Goal: Obtain resource: Obtain resource

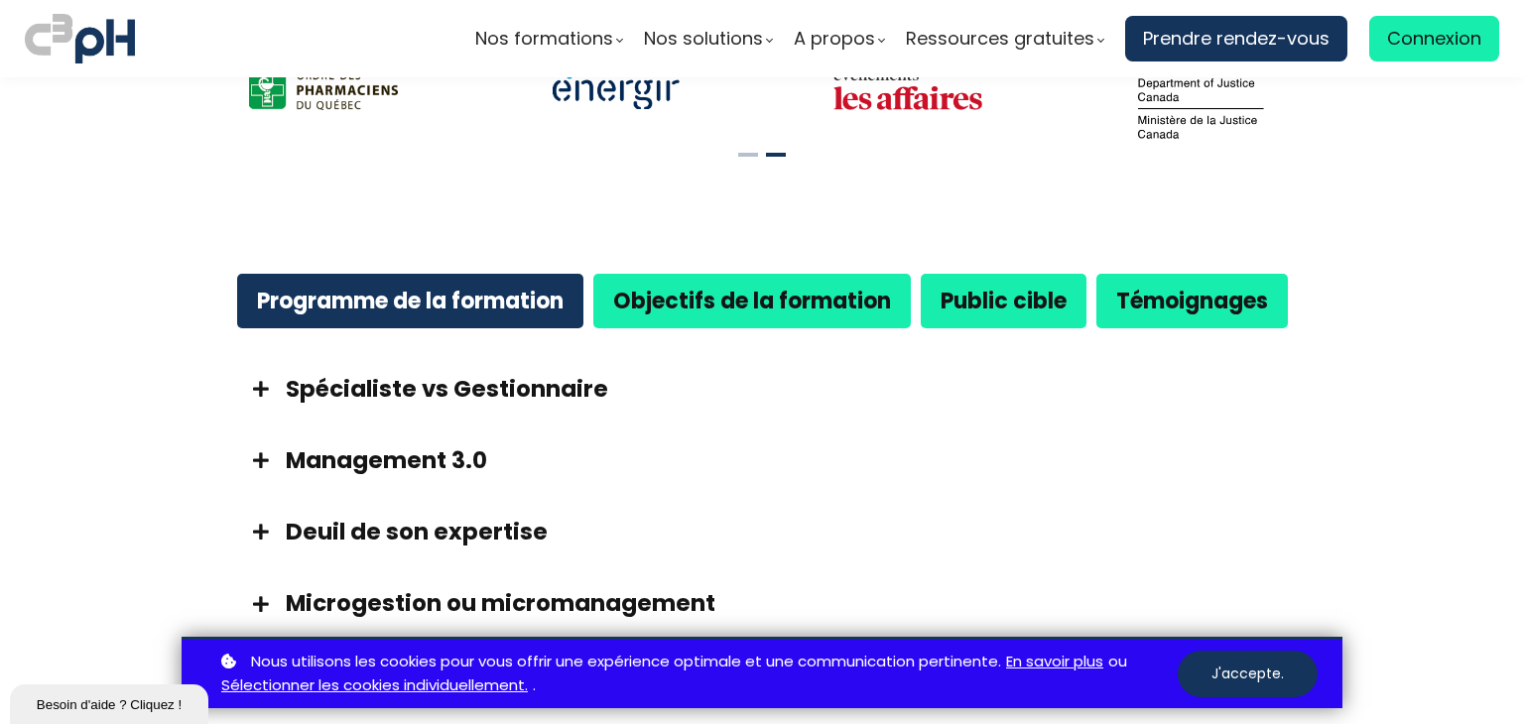
scroll to position [948, 0]
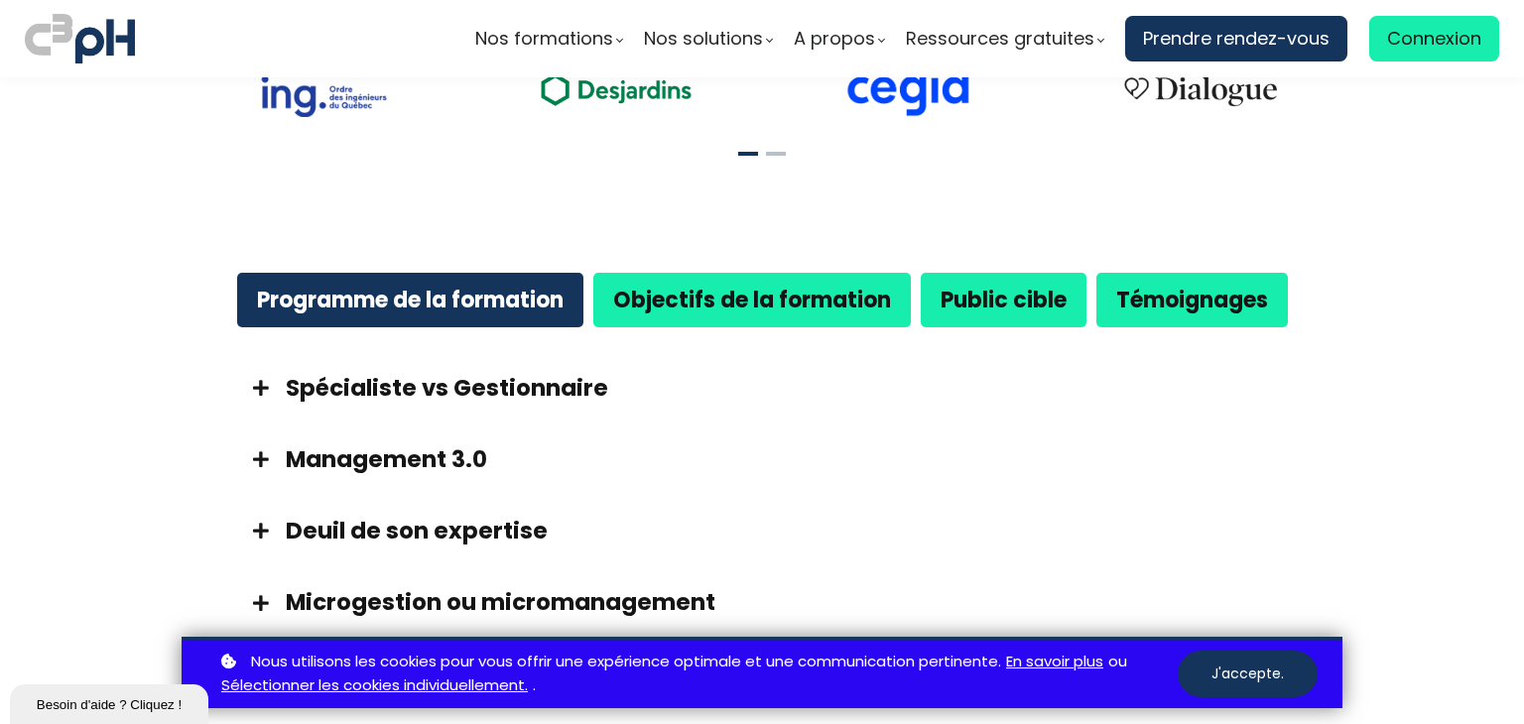
click at [261, 379] on span at bounding box center [261, 388] width 50 height 18
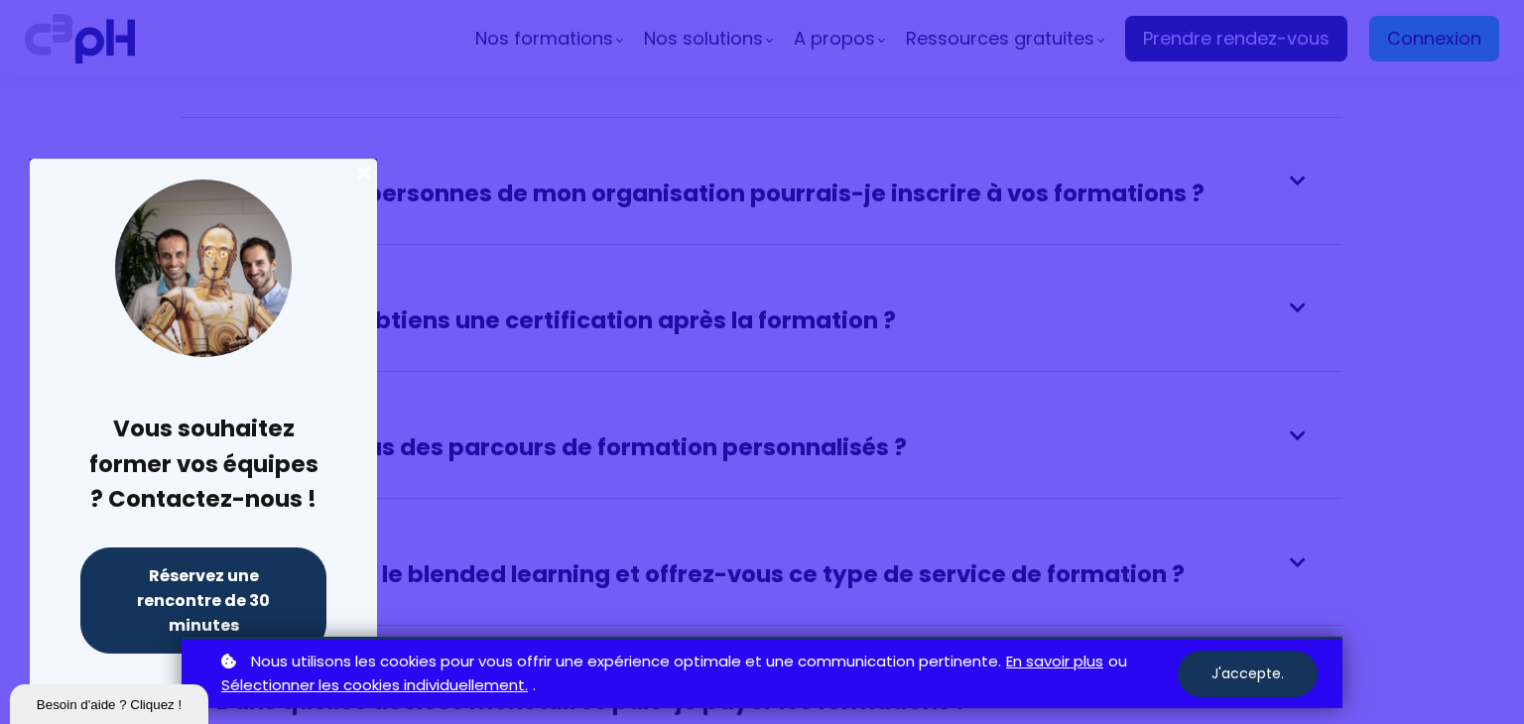
scroll to position [3705, 0]
click at [839, 295] on div at bounding box center [762, 362] width 1524 height 724
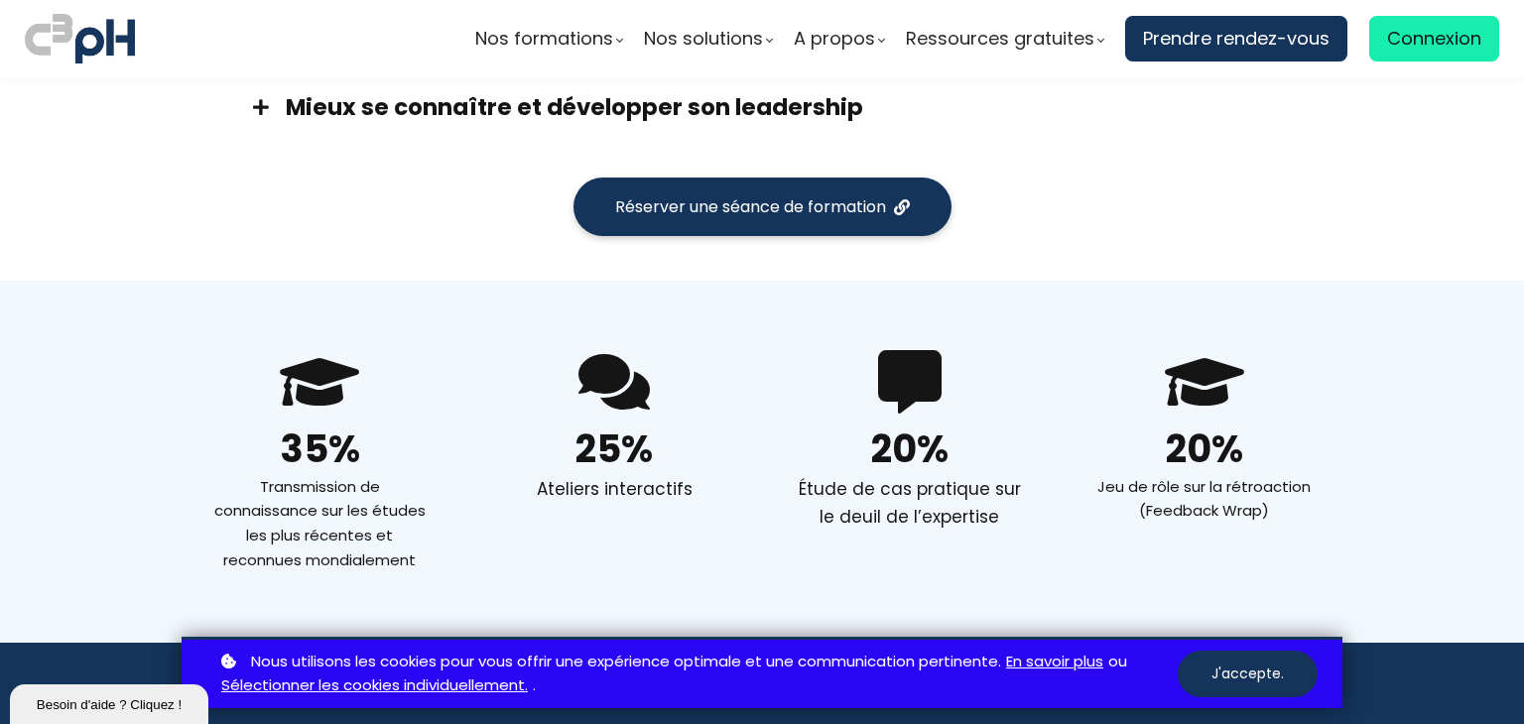
scroll to position [1782, 0]
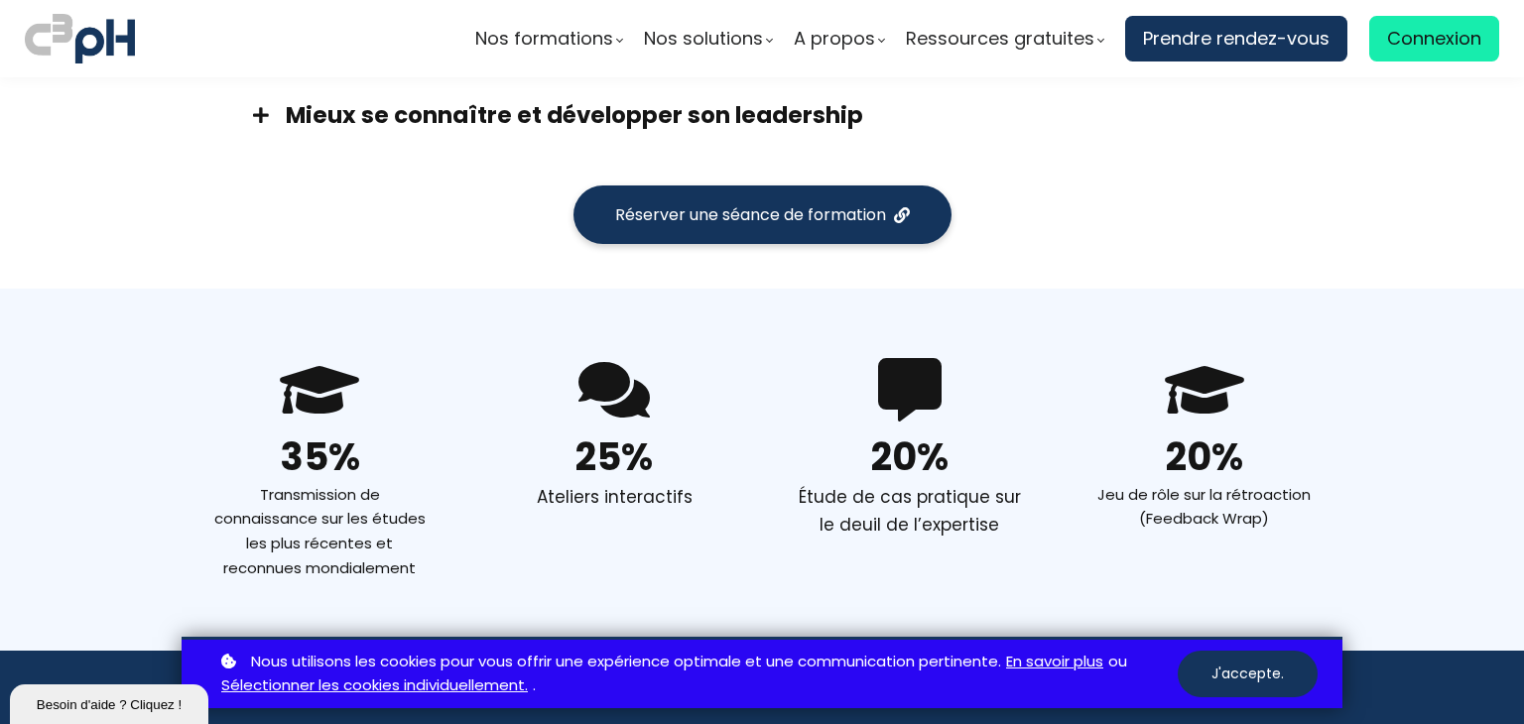
click at [809, 202] on span "Réserver une séance de formation" at bounding box center [750, 214] width 271 height 25
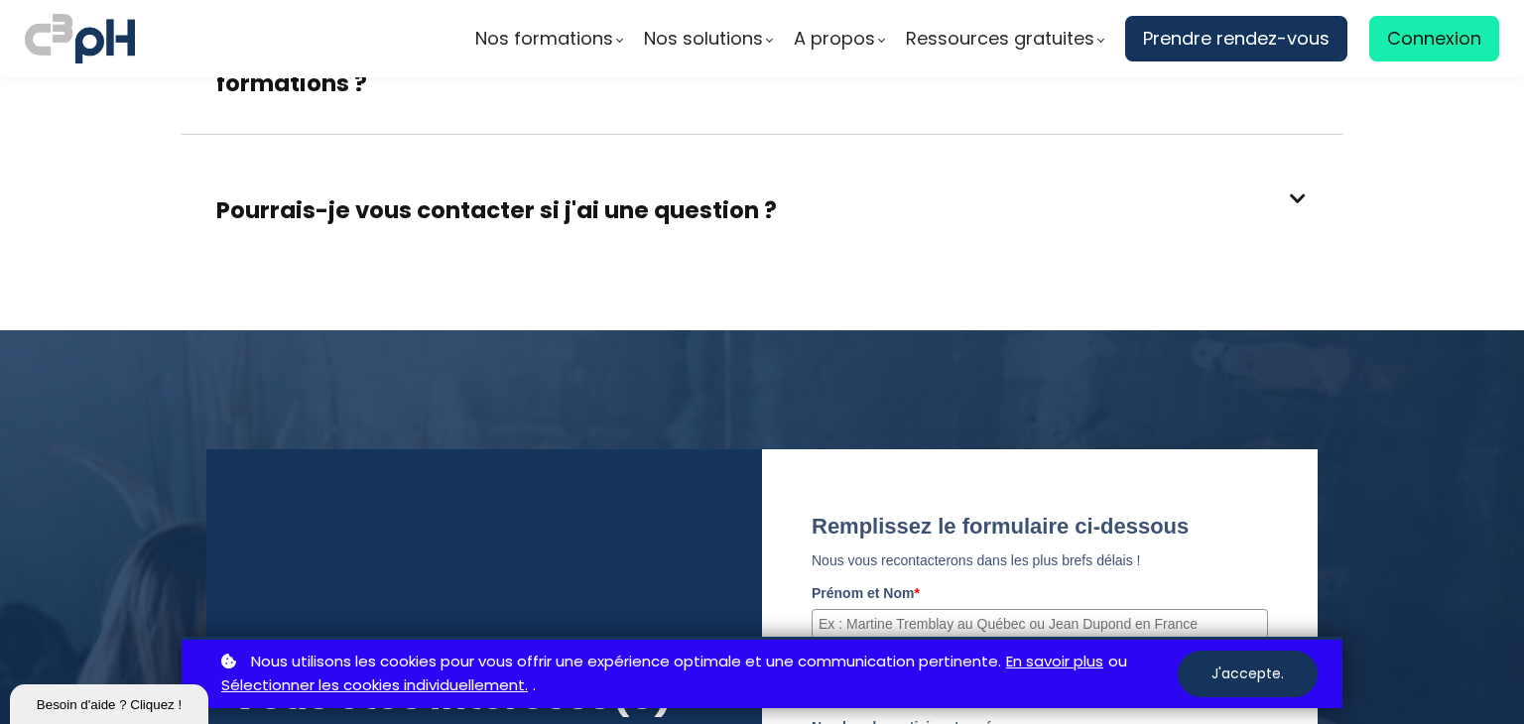
scroll to position [4674, 0]
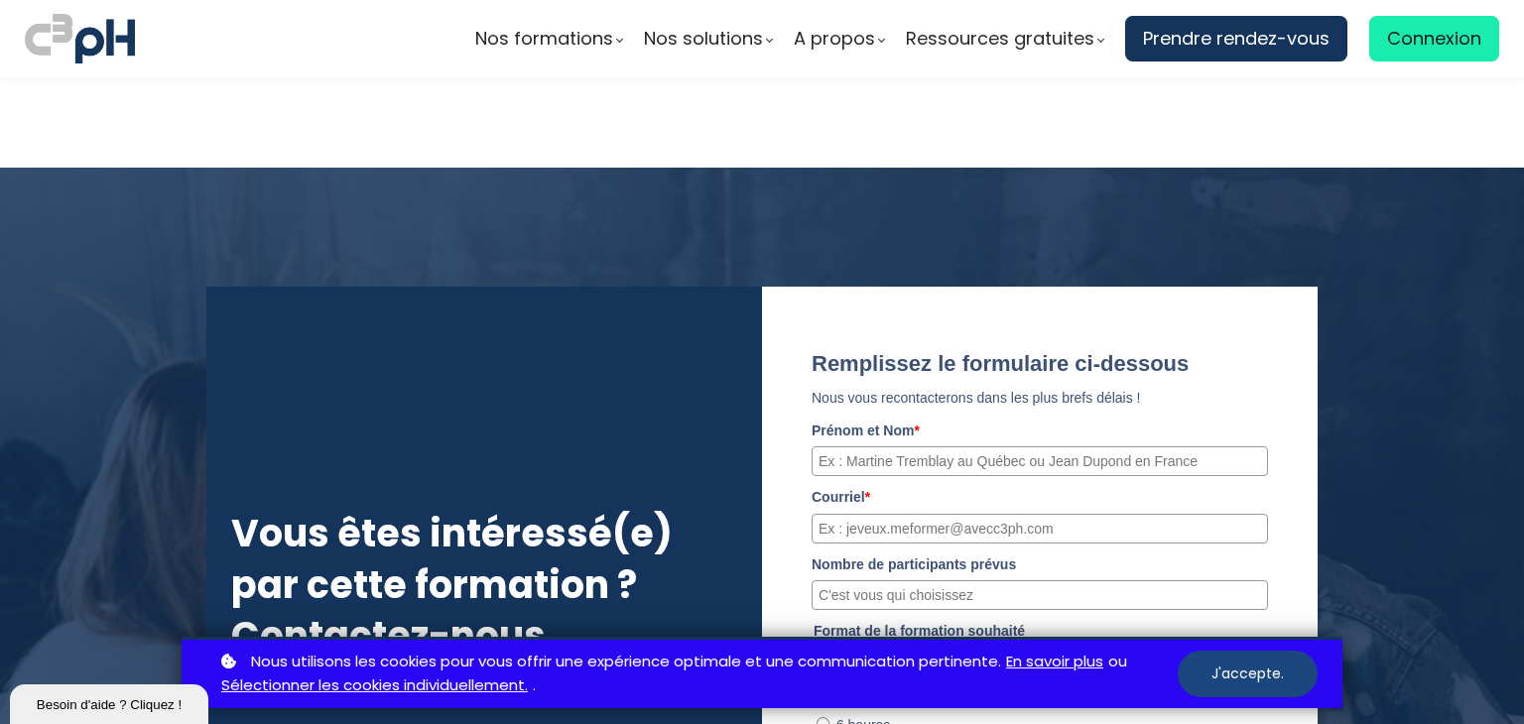
click at [1254, 671] on button "J'accepte." at bounding box center [1248, 674] width 140 height 47
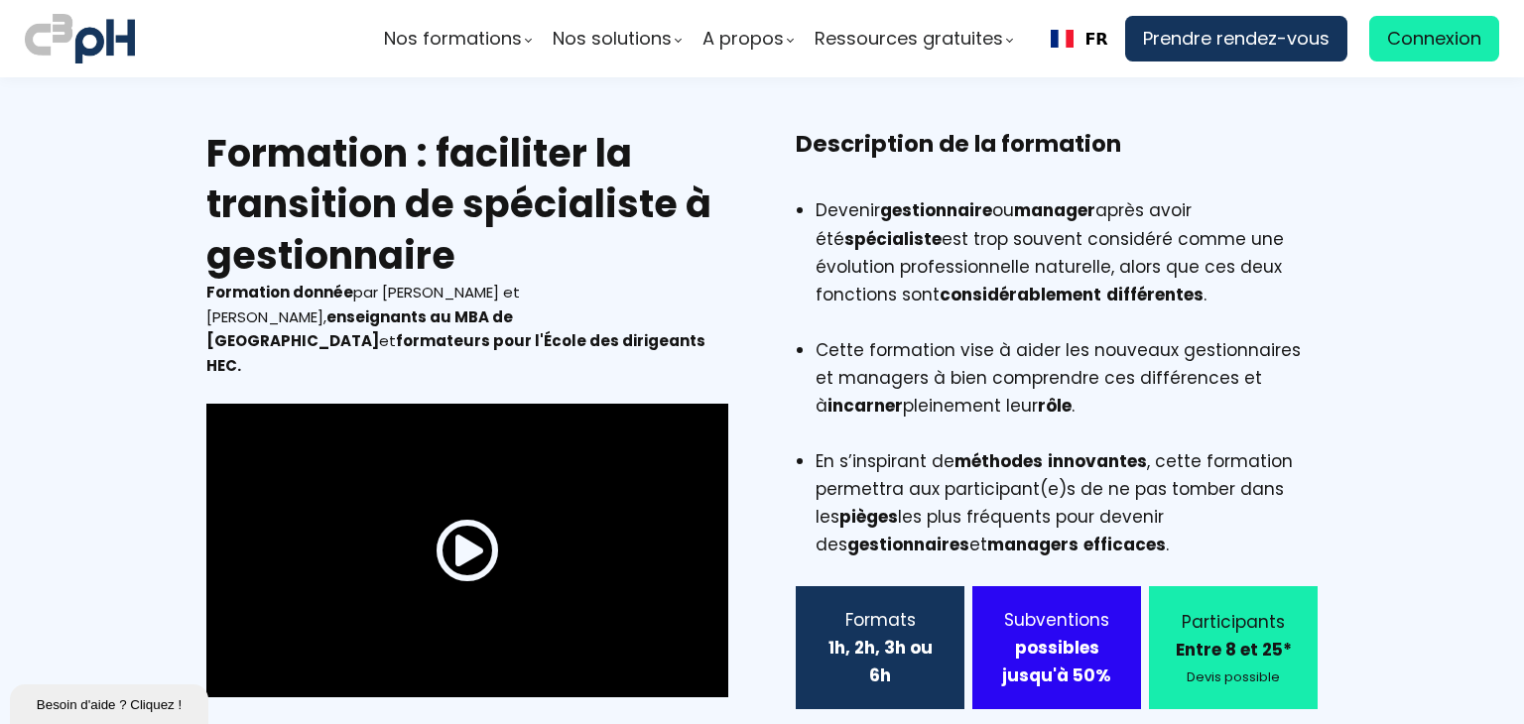
scroll to position [0, 0]
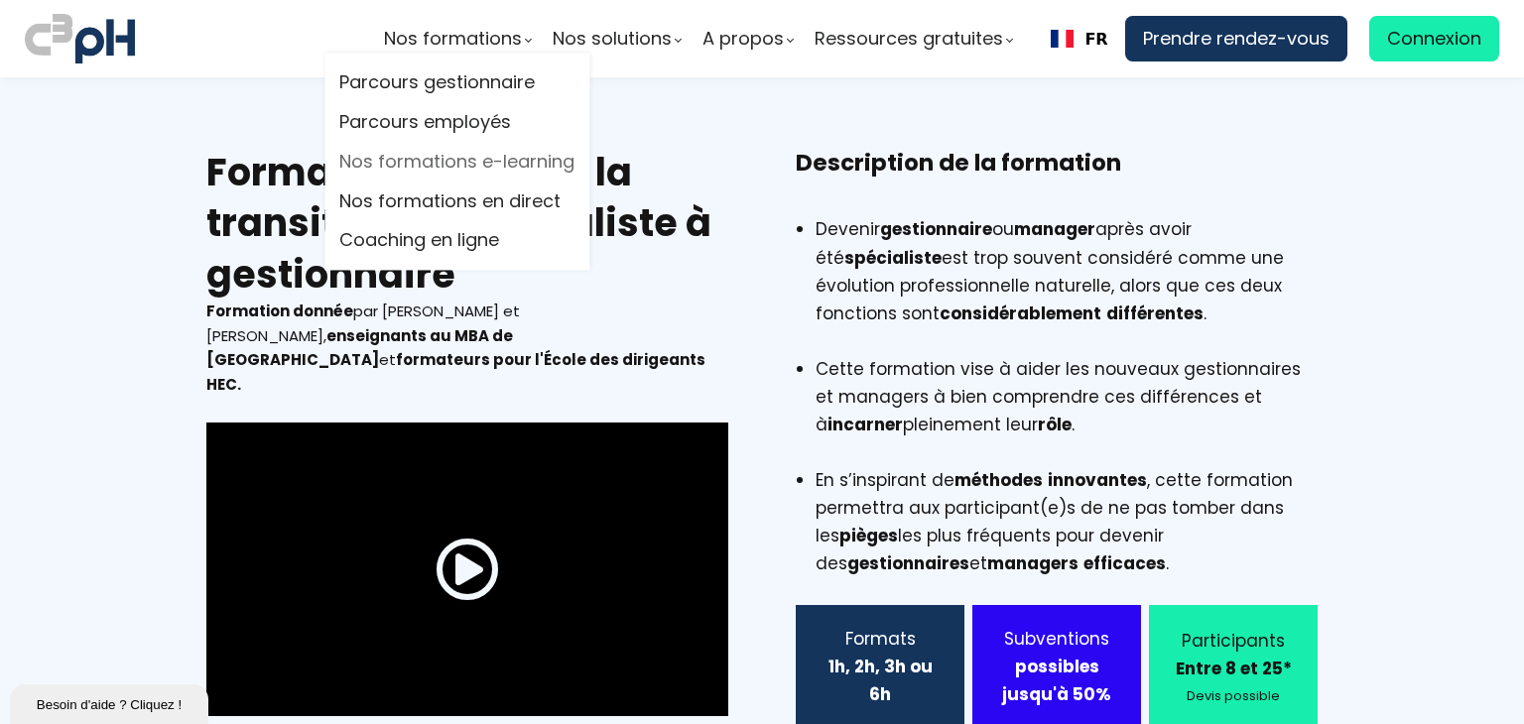
click at [502, 159] on link "Nos formations e-learning" at bounding box center [456, 162] width 235 height 30
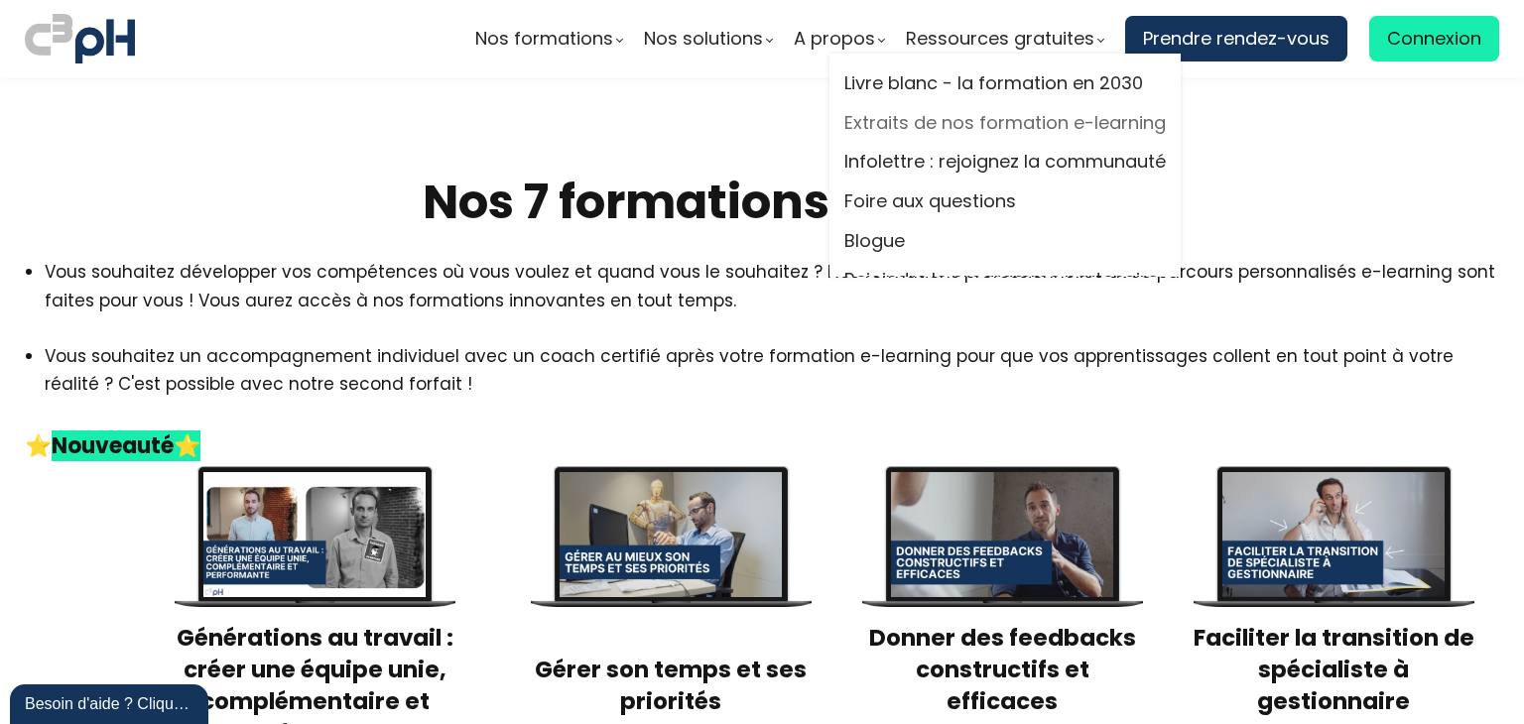
click at [1002, 118] on link "Extraits de nos formation e-learning" at bounding box center [1004, 123] width 321 height 30
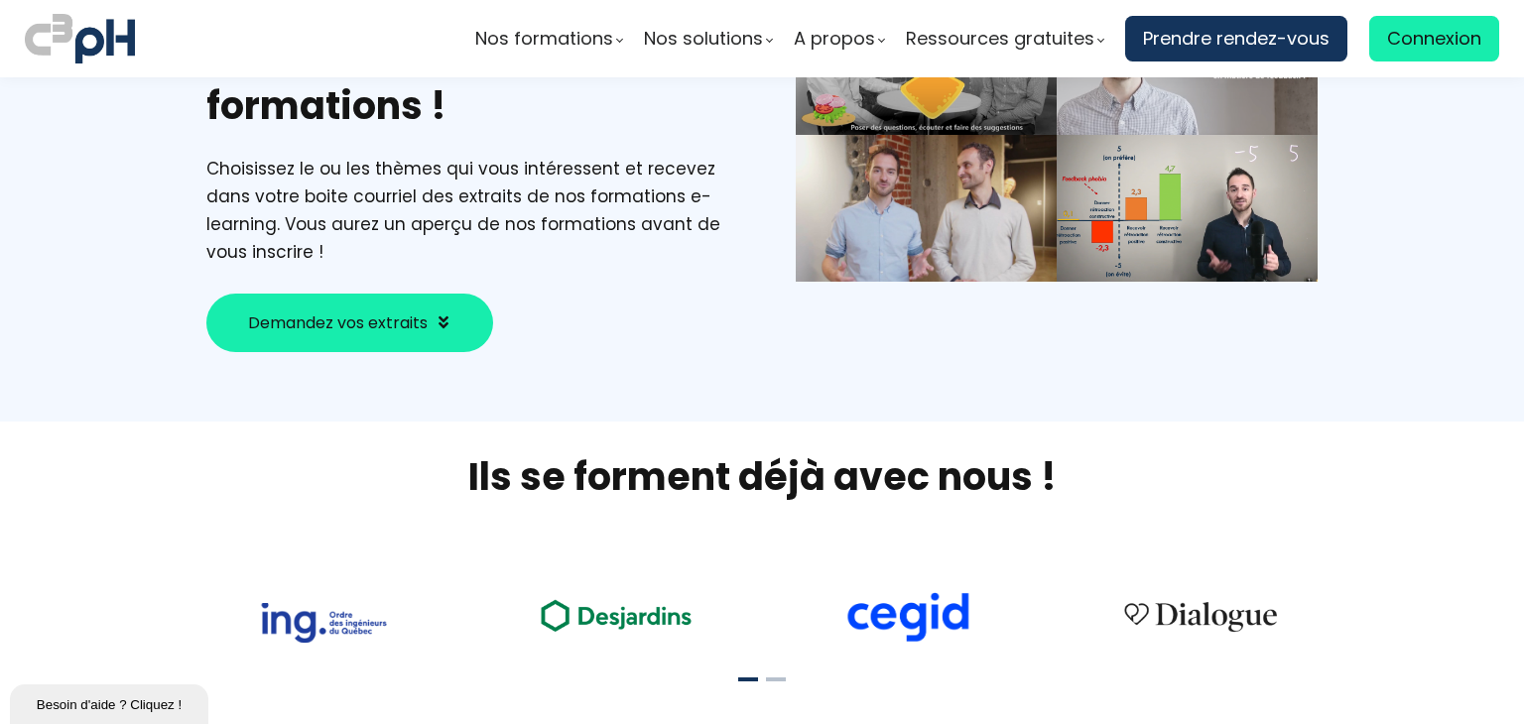
scroll to position [187, 0]
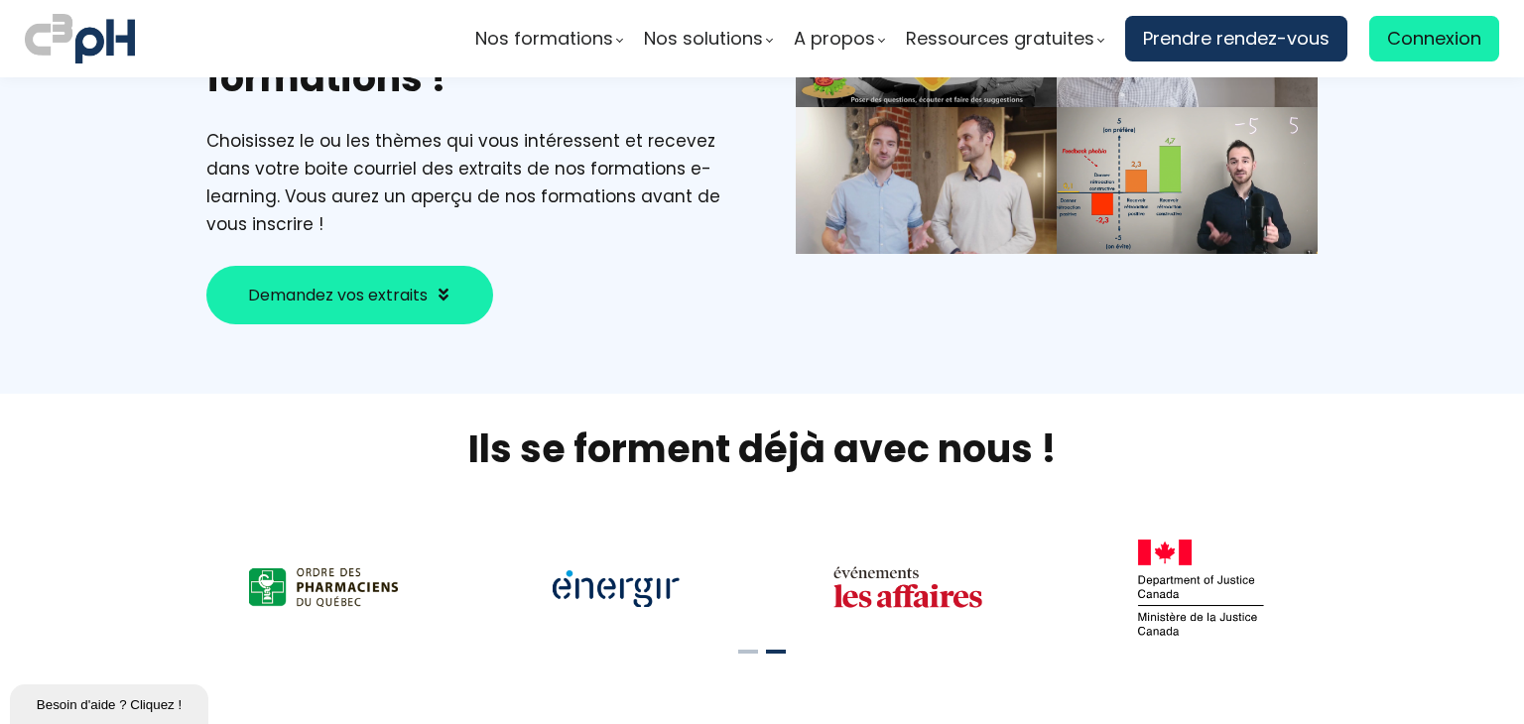
click at [409, 283] on span "Demandez vos extraits" at bounding box center [338, 295] width 180 height 25
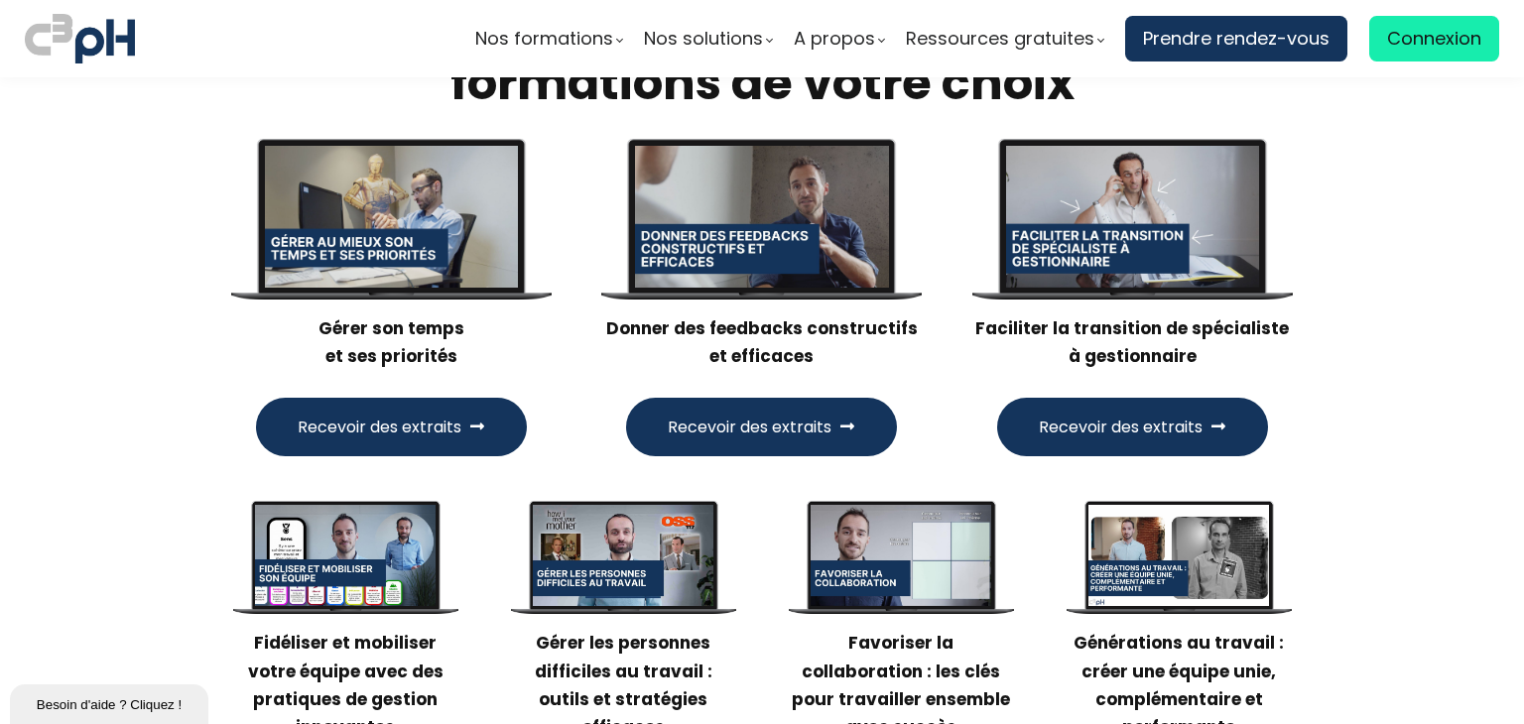
scroll to position [1836, 0]
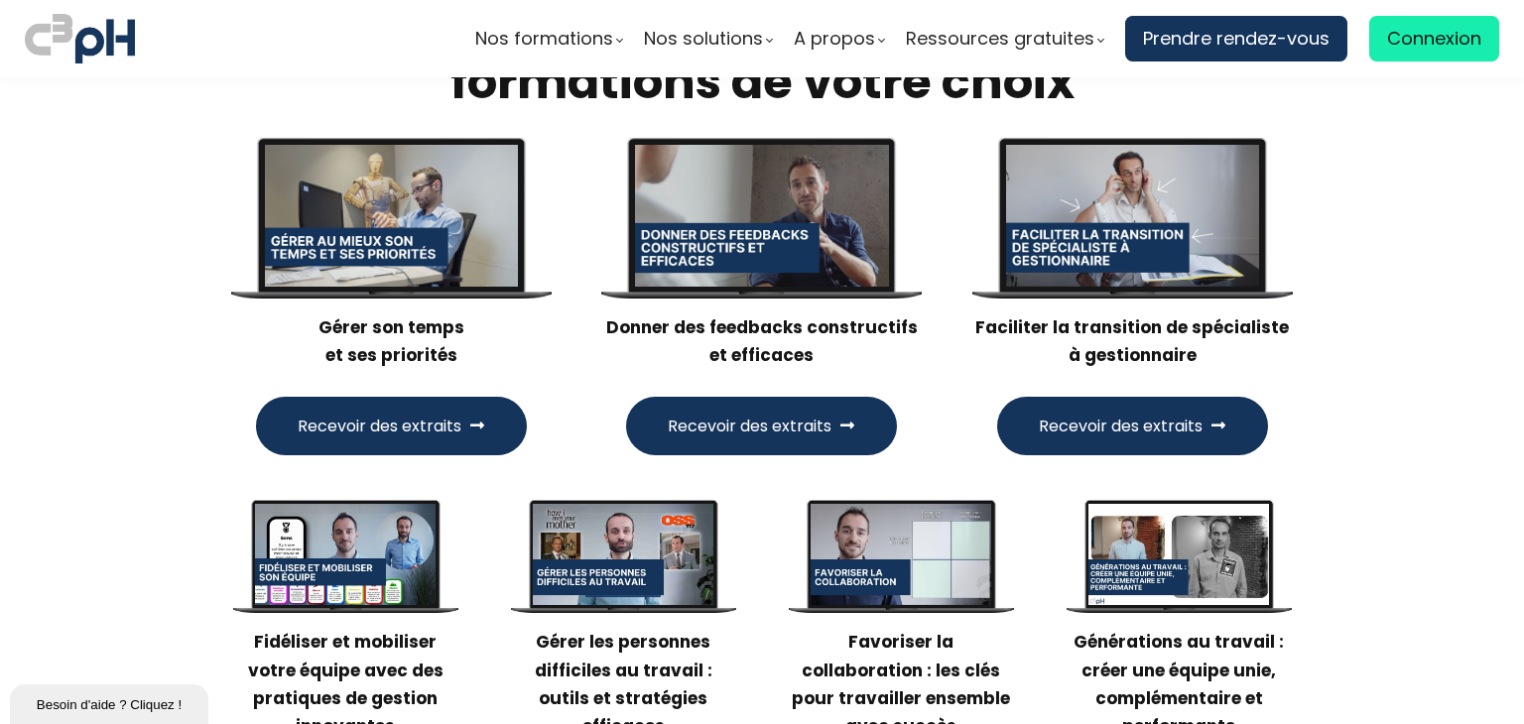
click at [1117, 408] on button "Recevoir des extraits" at bounding box center [1132, 426] width 271 height 59
